Goal: Find specific page/section: Find specific page/section

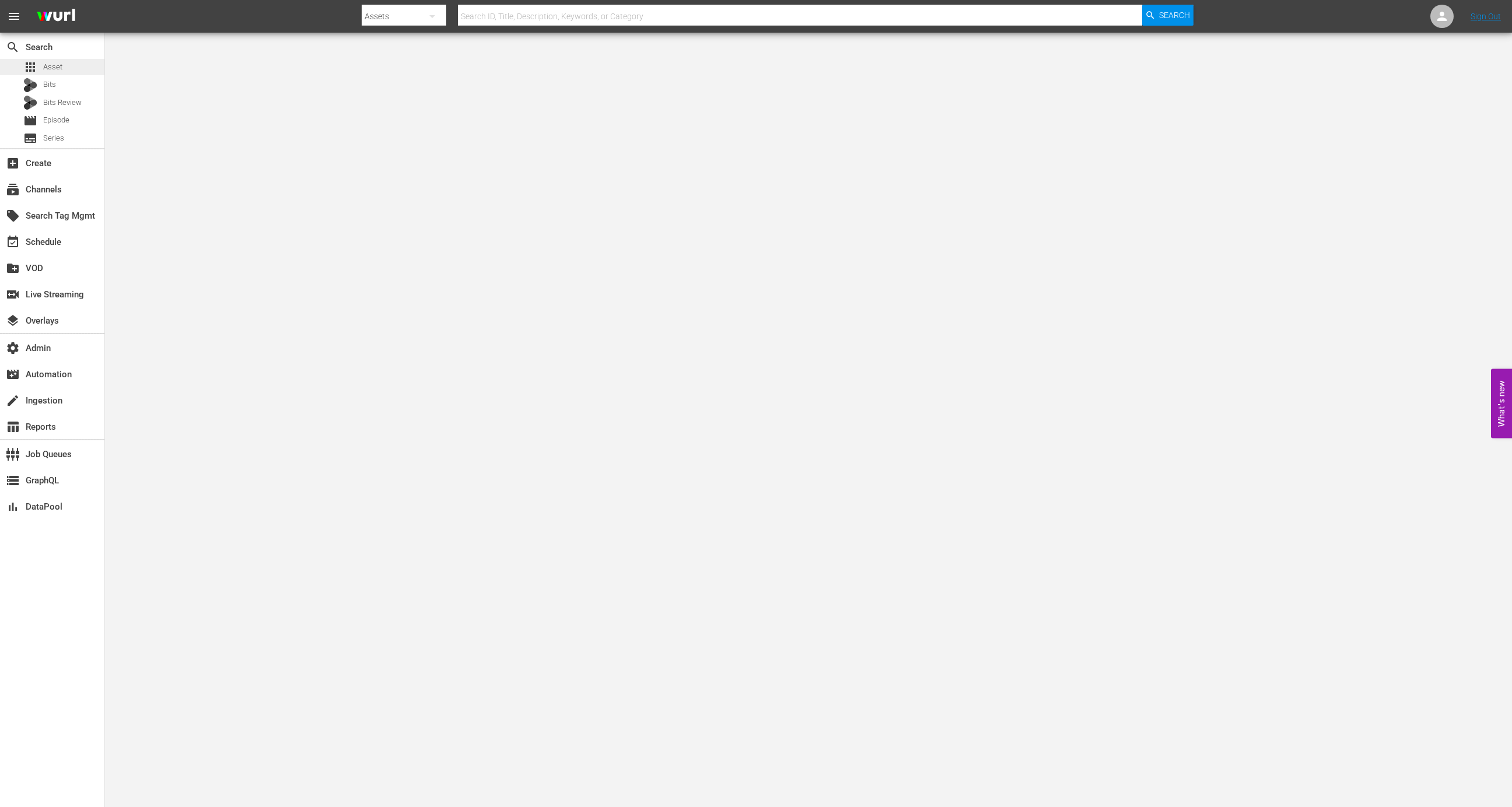
click at [55, 66] on span "Asset" at bounding box center [52, 67] width 19 height 11
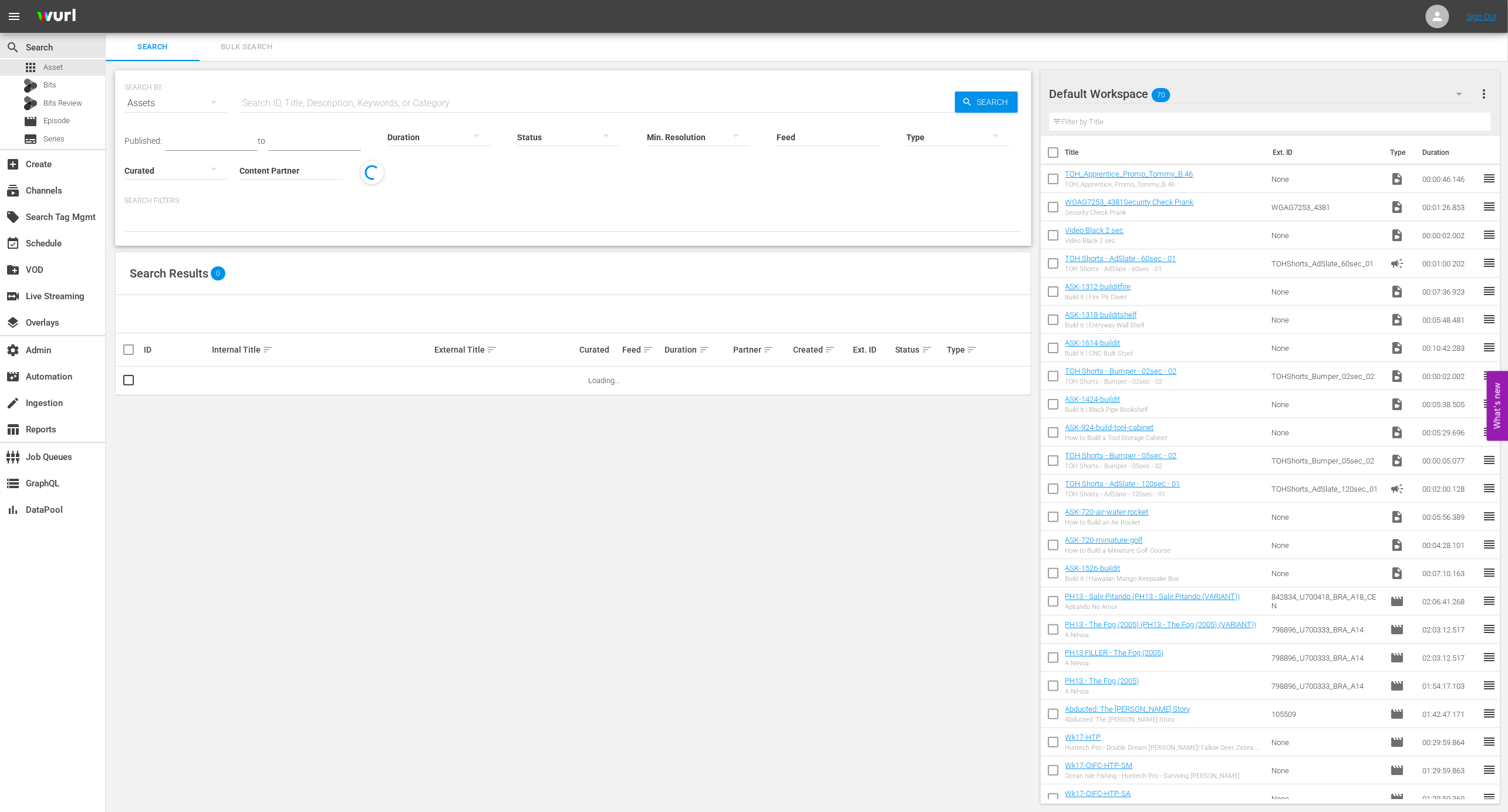
click at [837, 134] on input "Feed" at bounding box center [828, 138] width 103 height 42
paste input "NEW K.MOVIES_SSTV_US_W35_2025 001"
click at [844, 169] on div "NEW K.MOVIES_SSTV_US_W35_2025 001 (432692)" at bounding box center [848, 169] width 132 height 29
type input "NEW K.MOVIES_SSTV_US_W35_2025 001 (432692)"
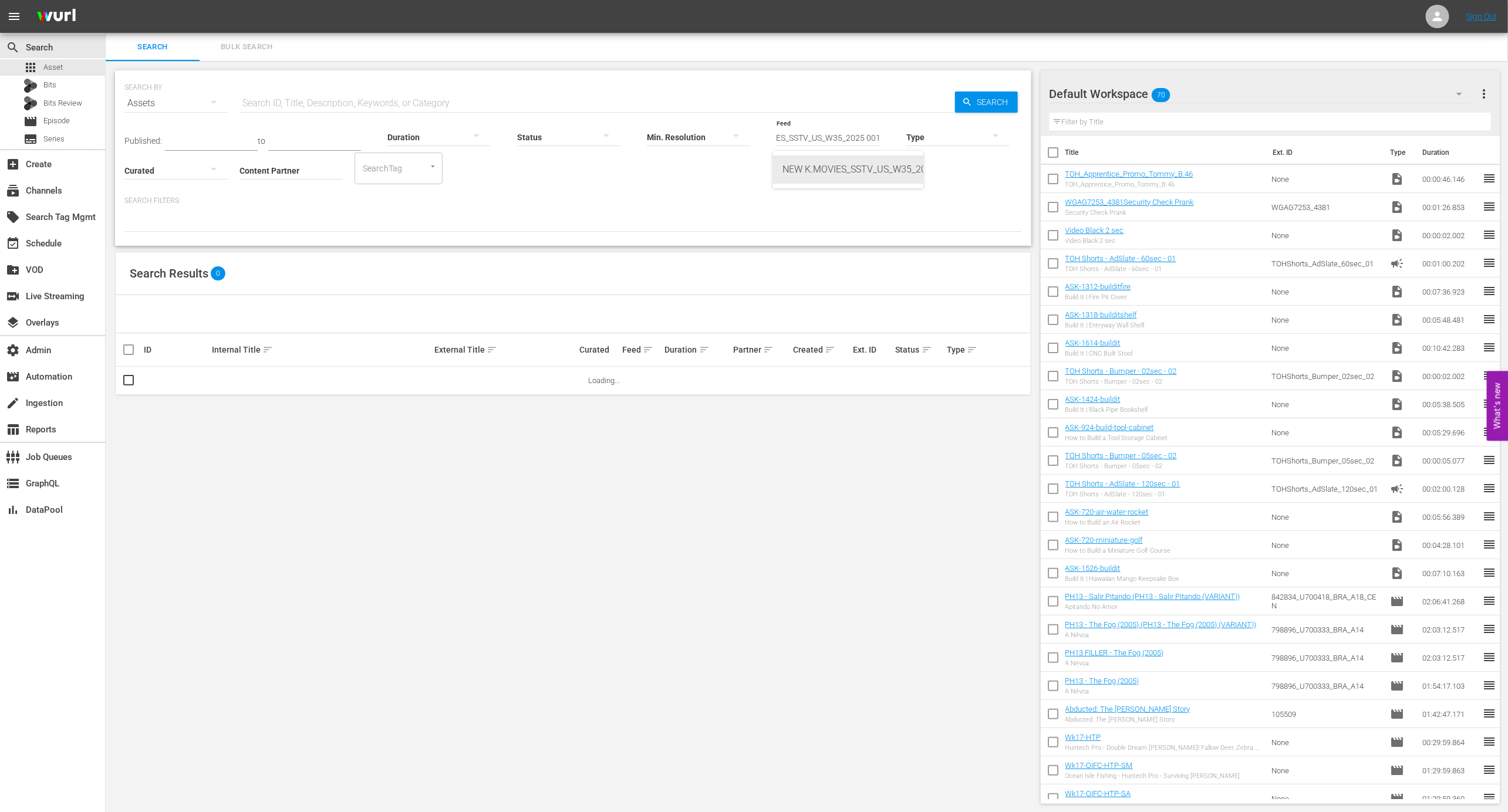
scroll to position [0, 0]
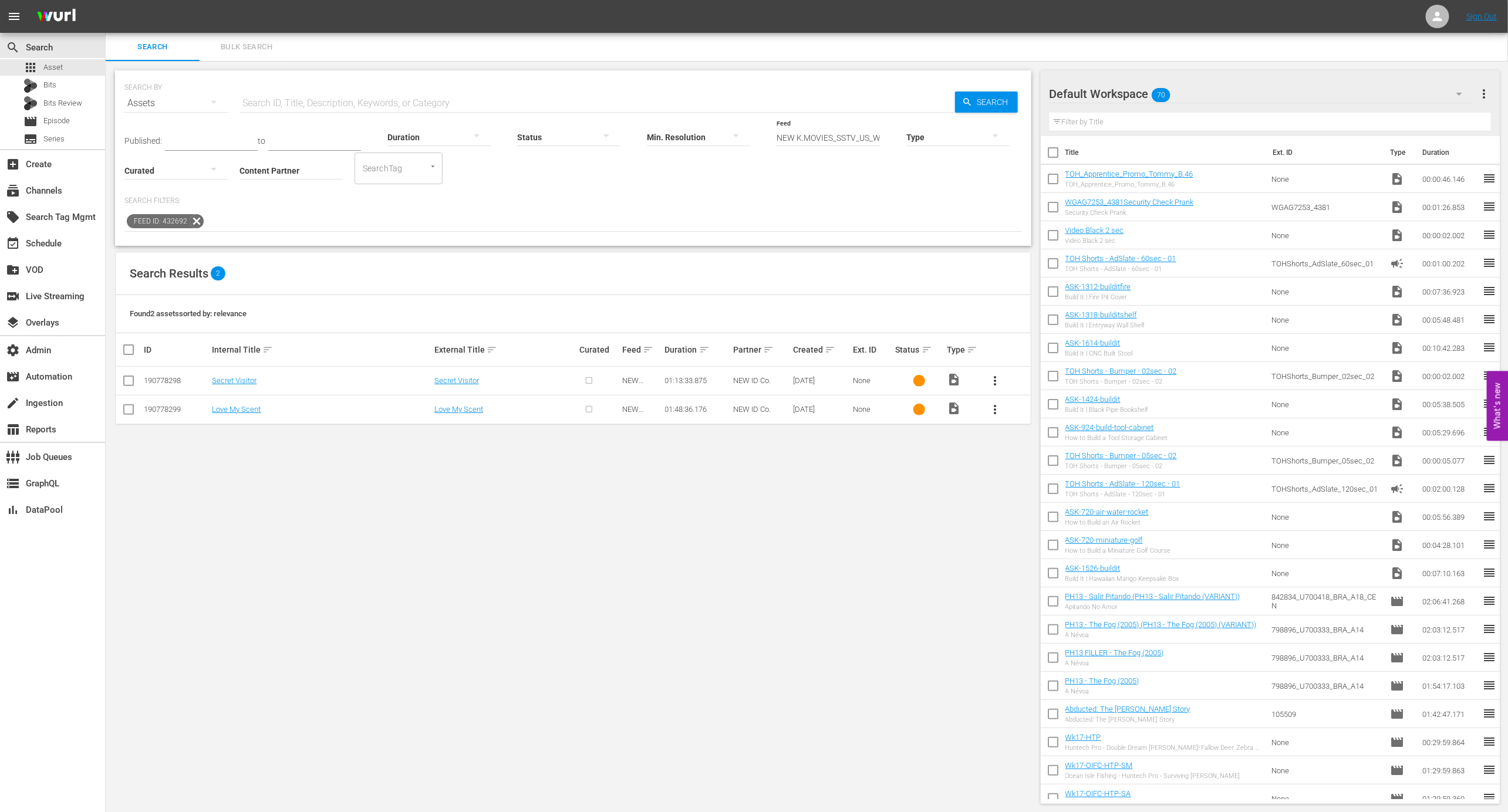
click at [244, 371] on td "Secret Visitor" at bounding box center [321, 381] width 222 height 29
click at [244, 377] on link "Secret Visitor" at bounding box center [234, 380] width 45 height 8
click at [244, 401] on td "Love My Scent" at bounding box center [321, 409] width 222 height 29
click at [243, 409] on link "Love My Scent" at bounding box center [236, 409] width 49 height 8
click at [180, 382] on div "190778298" at bounding box center [176, 380] width 65 height 8
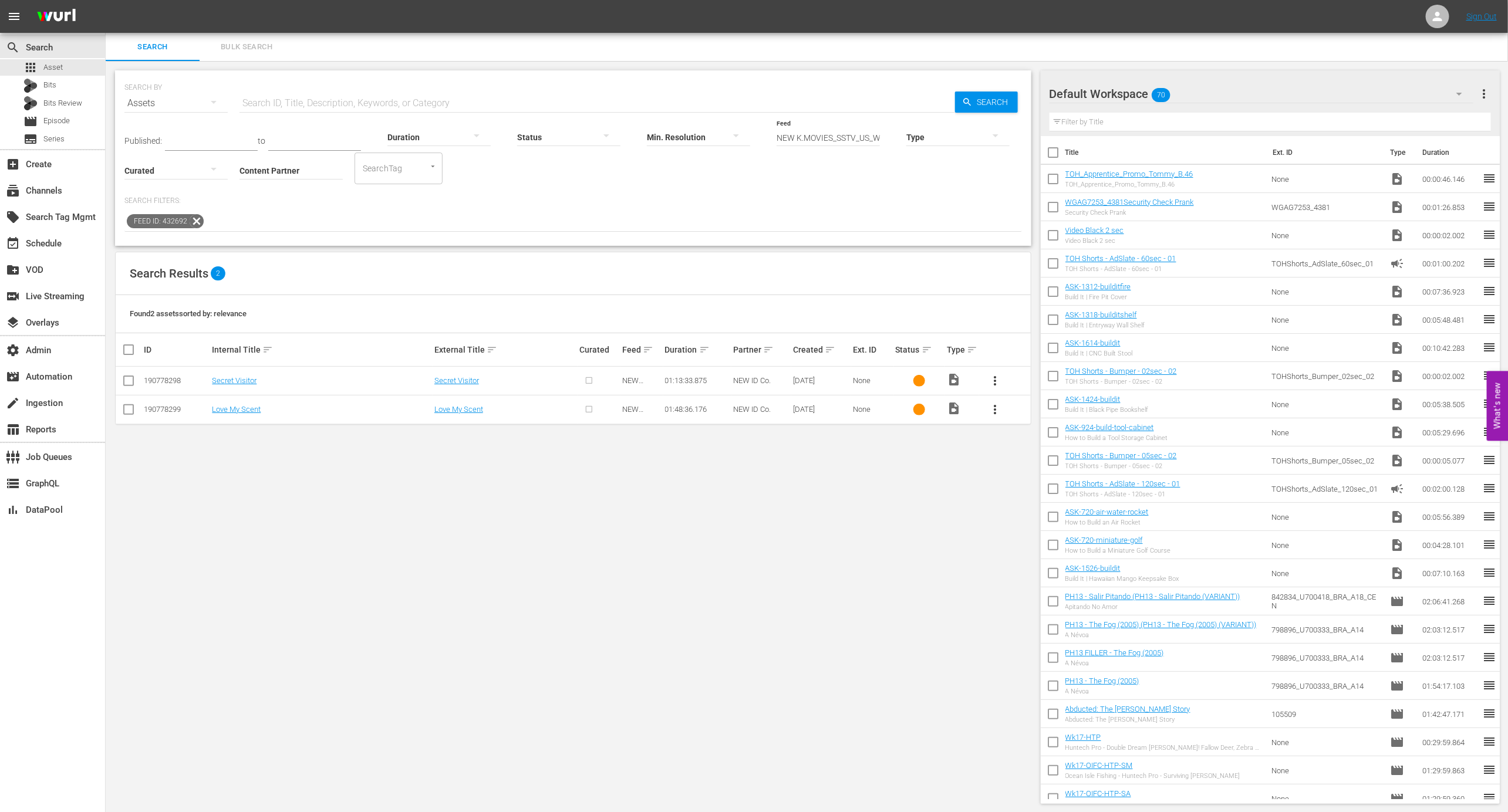
click at [180, 382] on div "190778298" at bounding box center [176, 380] width 65 height 8
copy div "190778298"
click at [193, 217] on icon at bounding box center [196, 221] width 15 height 15
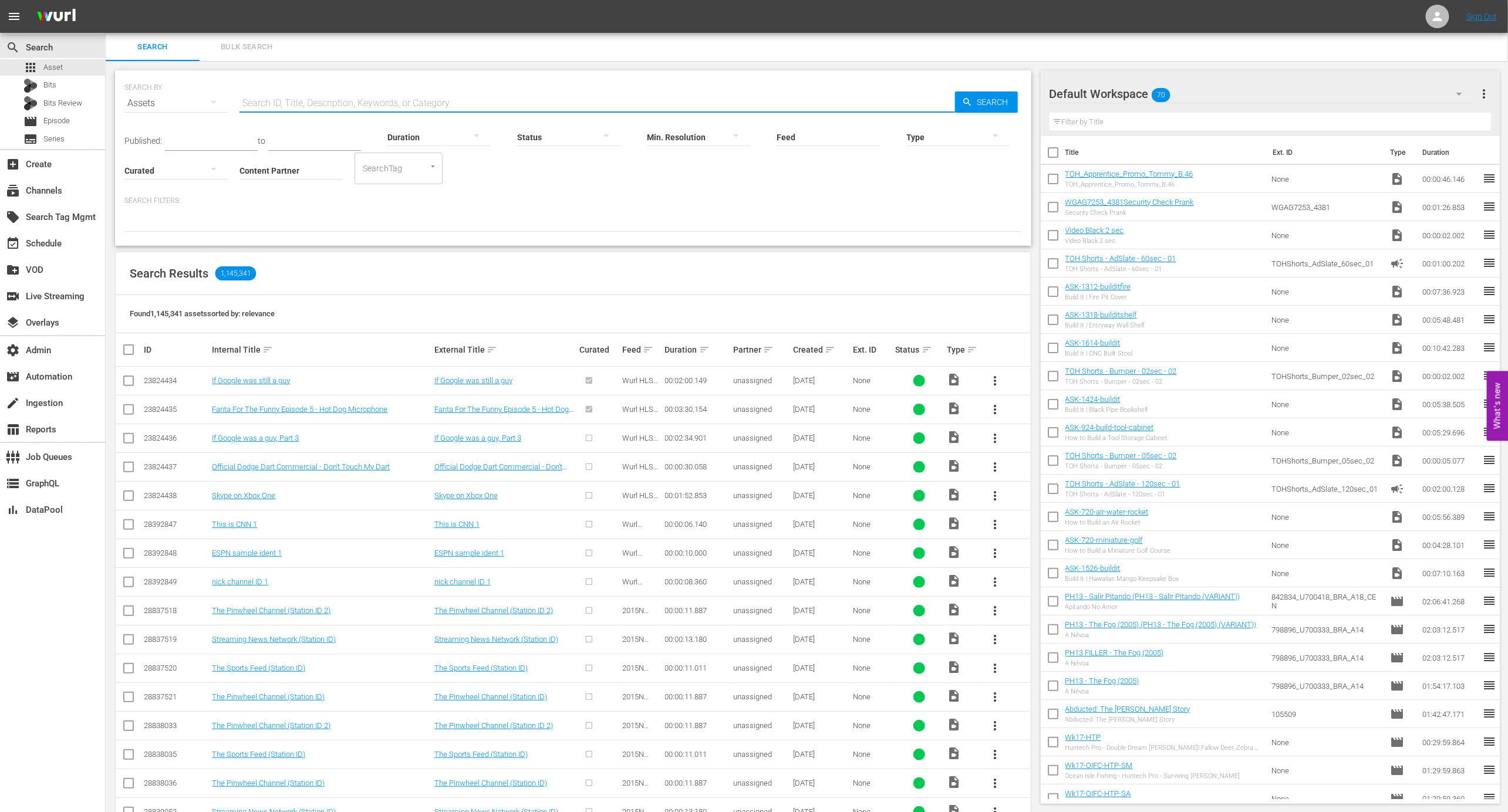
click at [509, 102] on input "text" at bounding box center [597, 103] width 716 height 29
paste input "190778298"
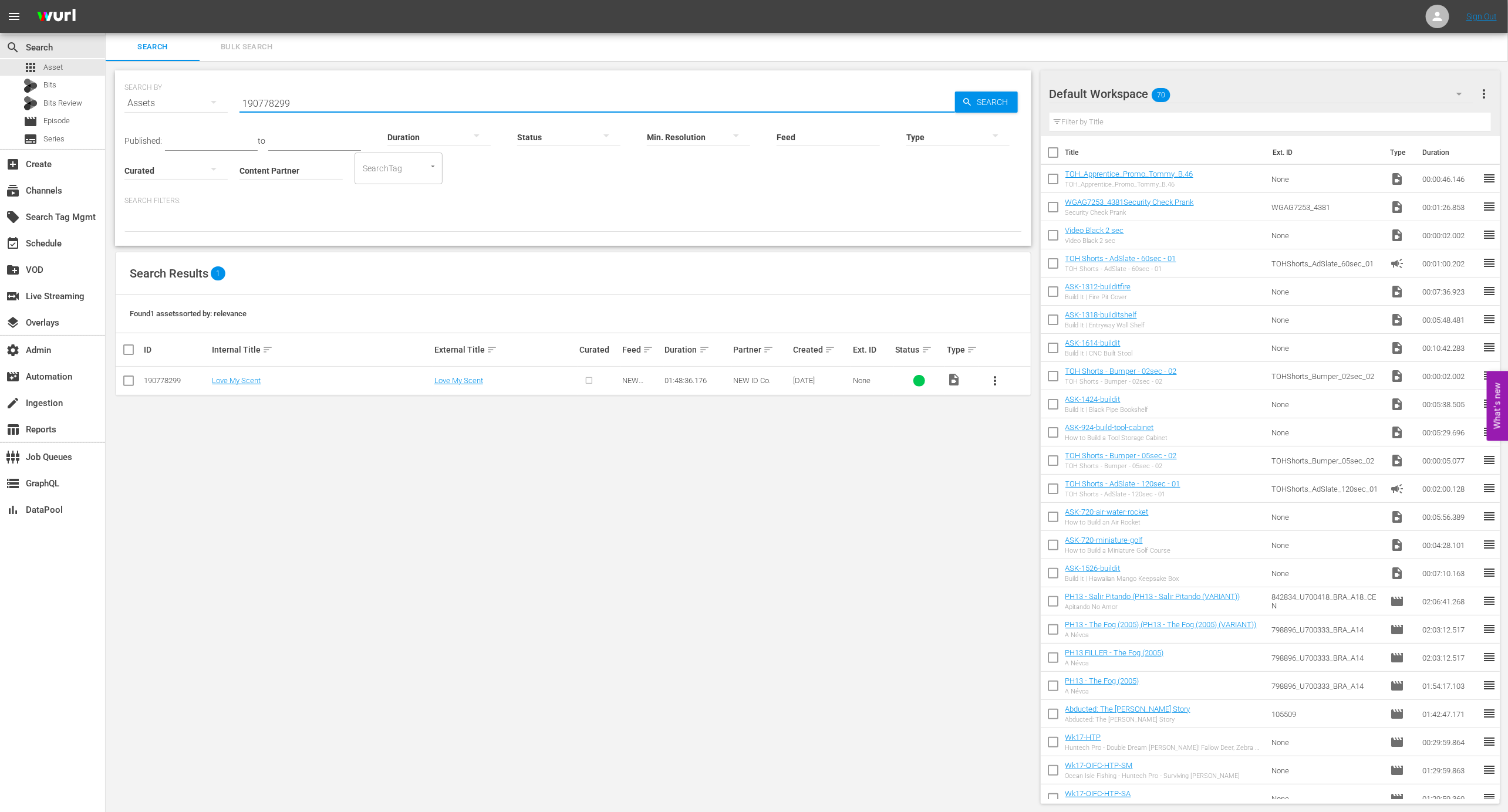
type input "190778299"
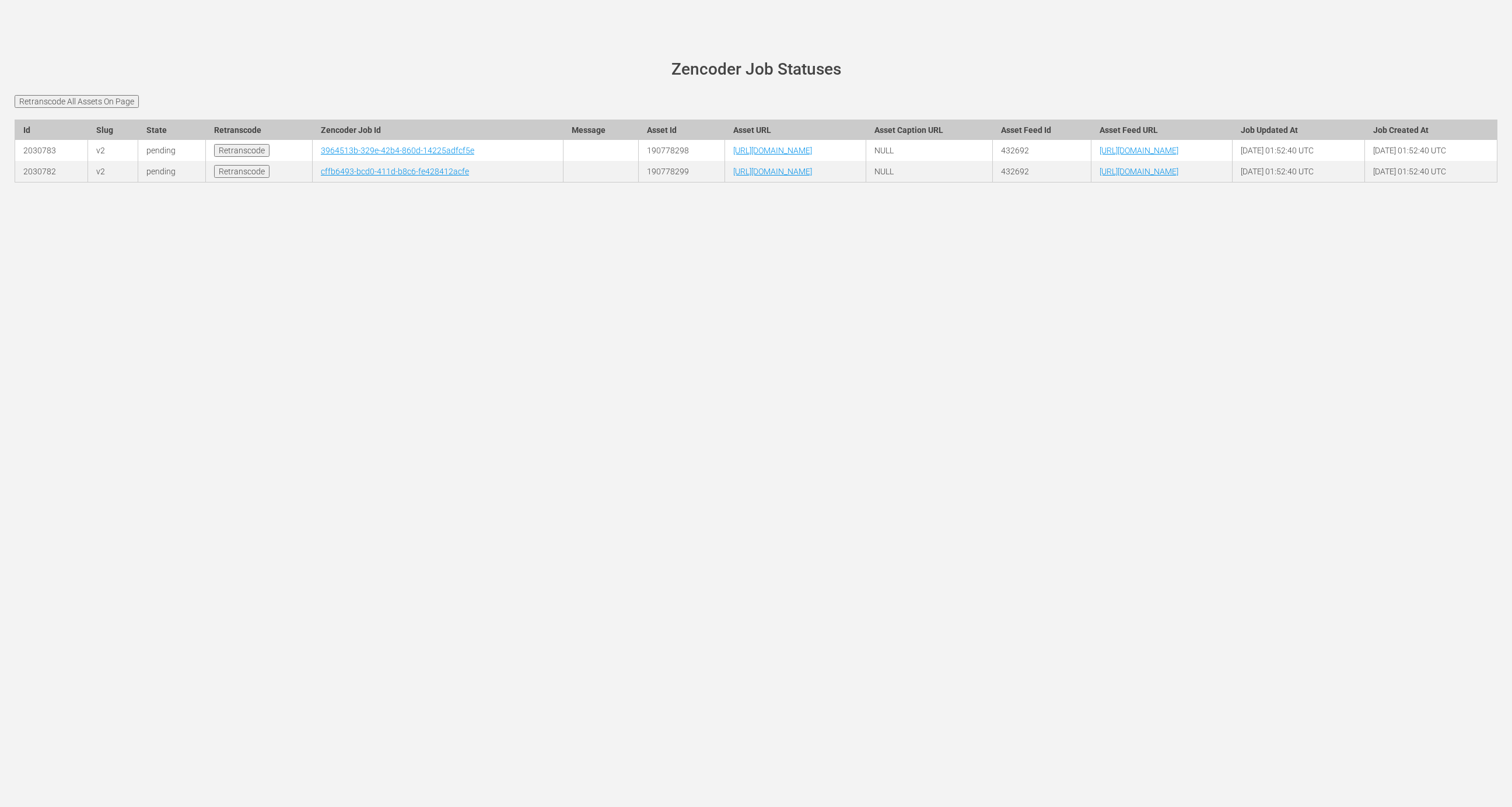
click at [312, 161] on td "3964513b-329e-42b4-860d-14225adfcf5e" at bounding box center [438, 150] width 251 height 21
click at [321, 155] on link "3964513b-329e-42b4-860d-14225adfcf5e" at bounding box center [397, 150] width 153 height 9
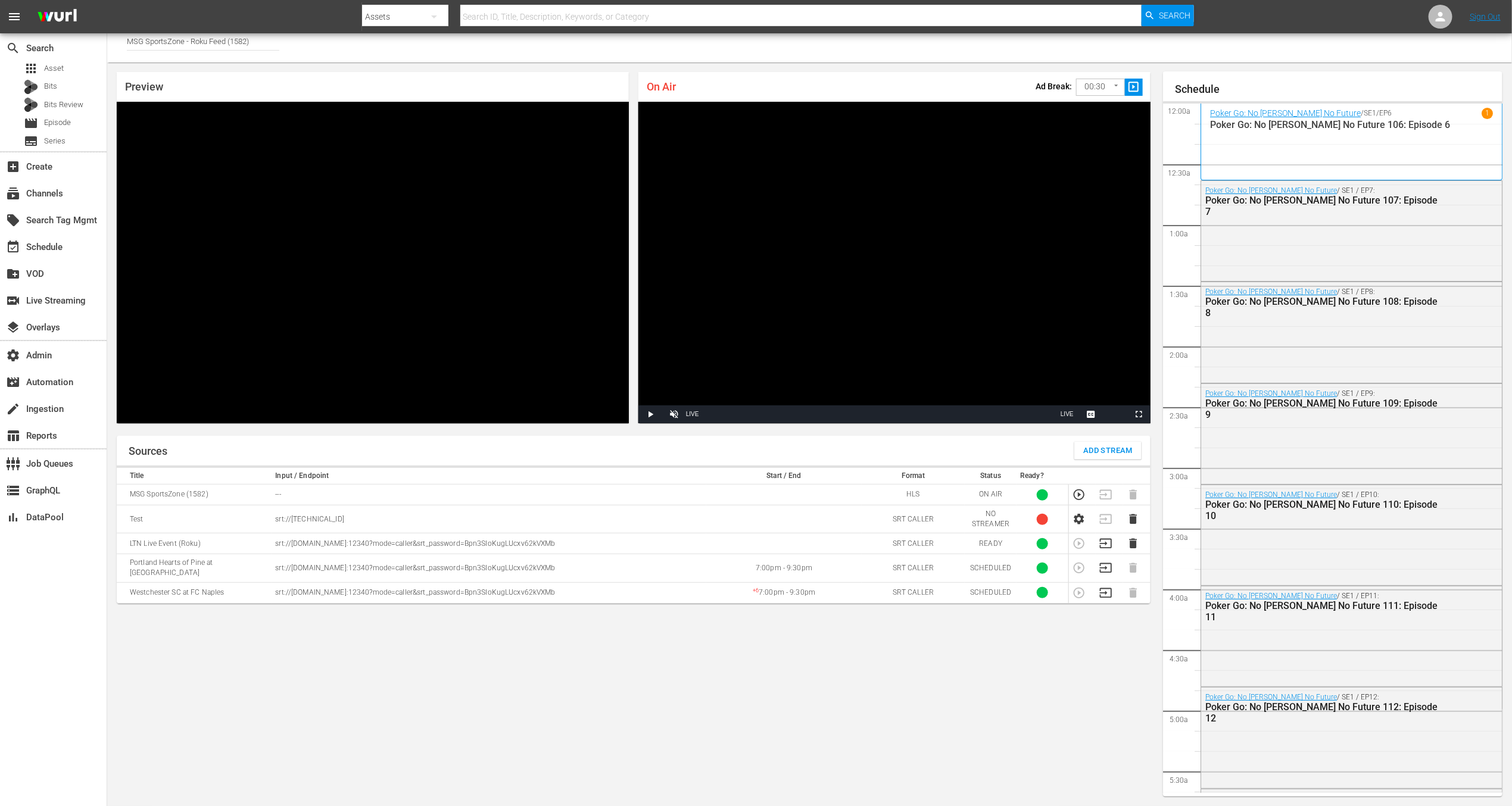
scroll to position [2194, 0]
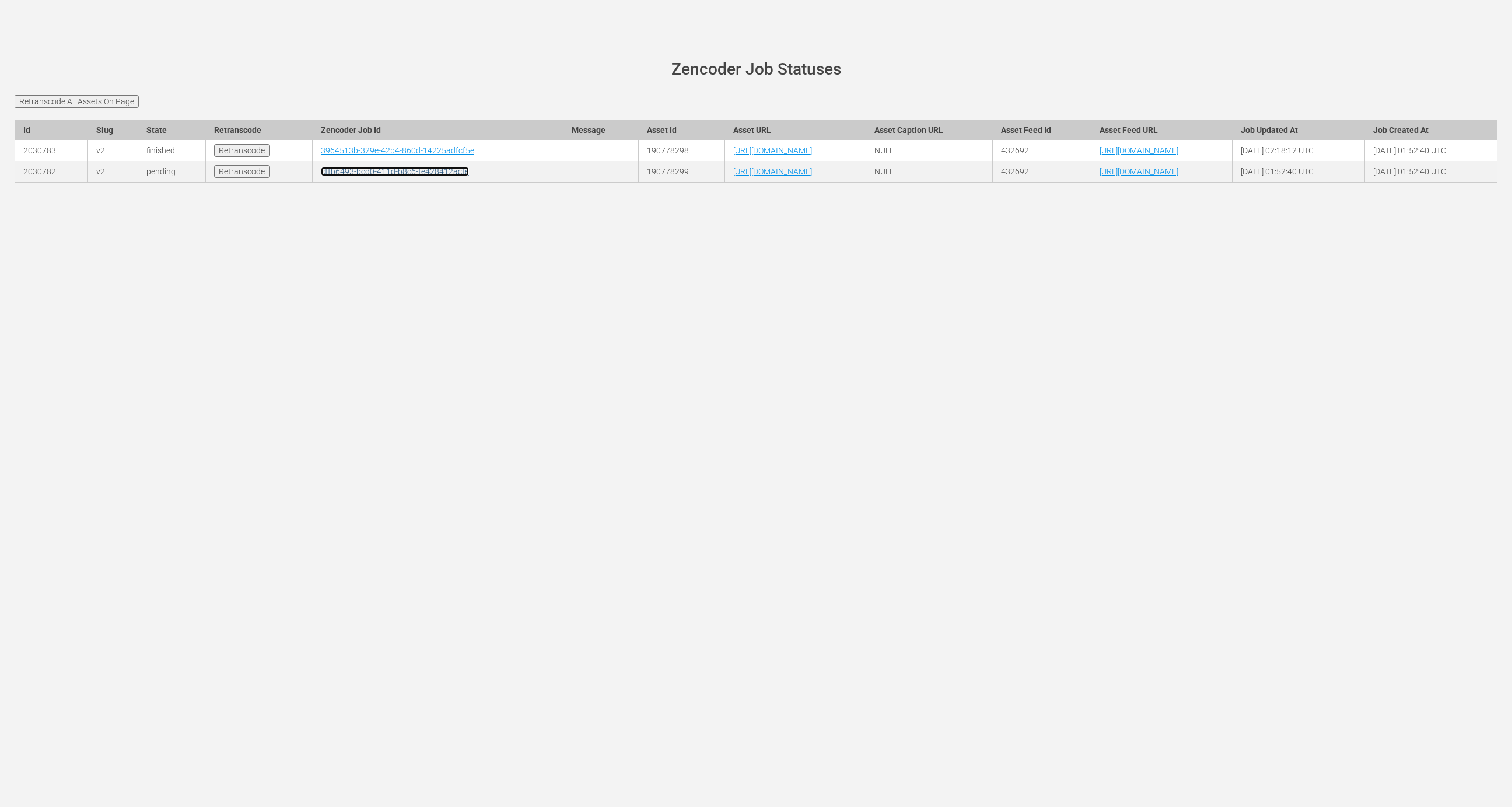
click at [321, 176] on link "cffb6493-bcd0-411d-b8c6-fe428412acfe" at bounding box center [395, 172] width 149 height 9
